Goal: Task Accomplishment & Management: Complete application form

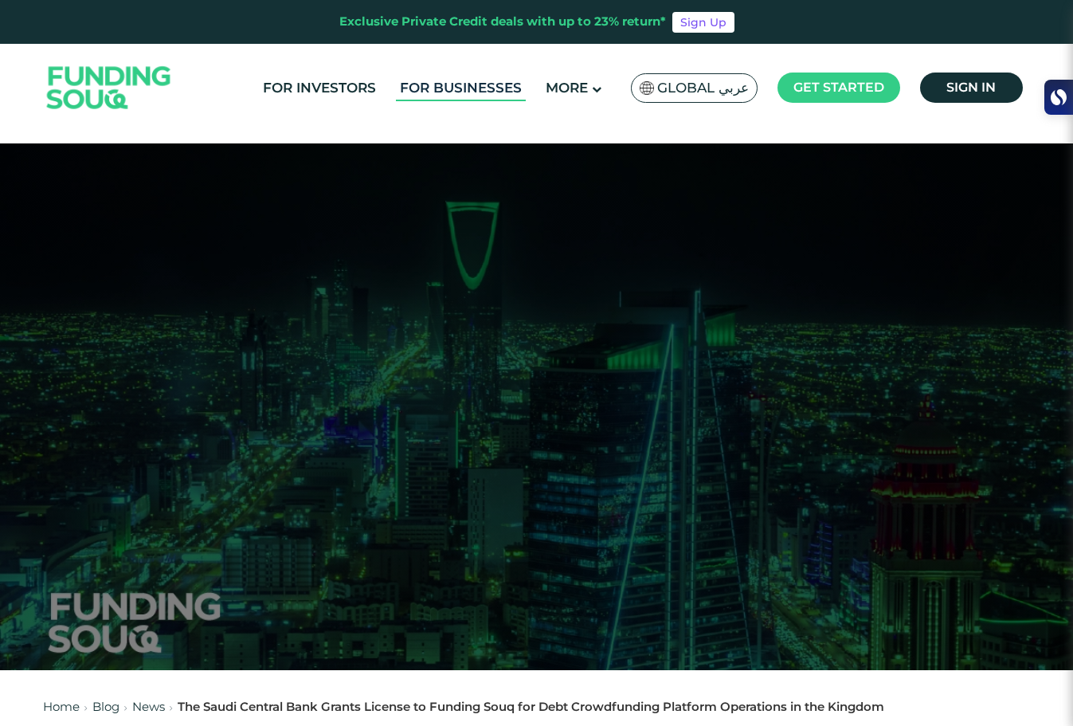
click at [454, 87] on link "For Businesses" at bounding box center [461, 88] width 130 height 26
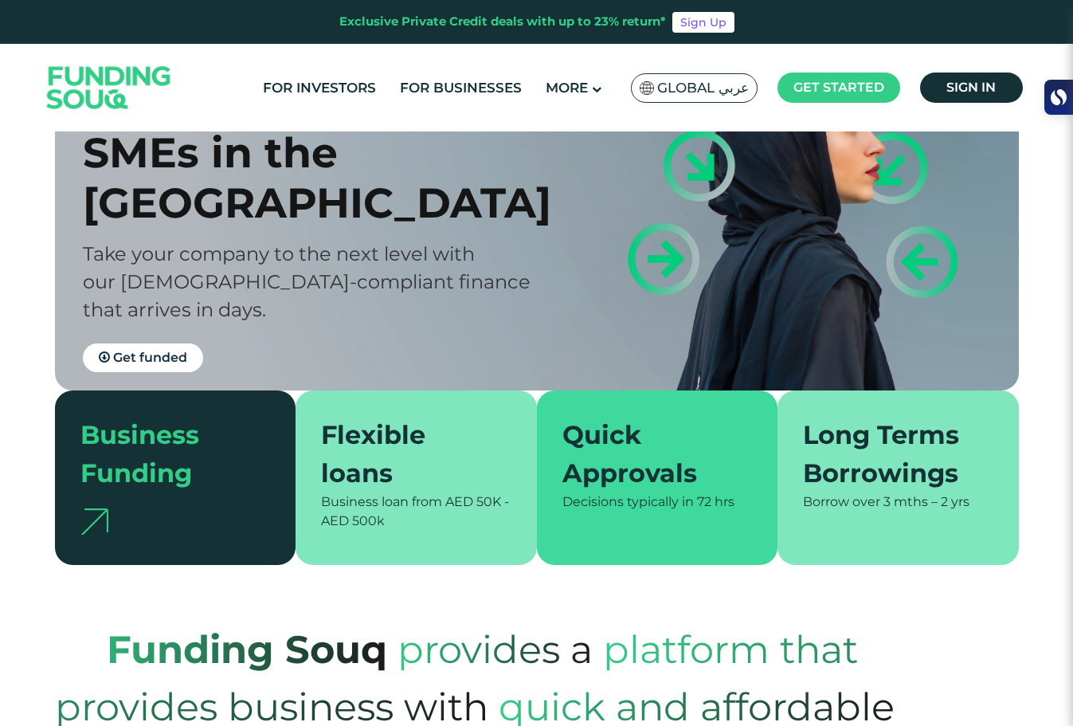
scroll to position [138, 0]
